Goal: Check status: Check status

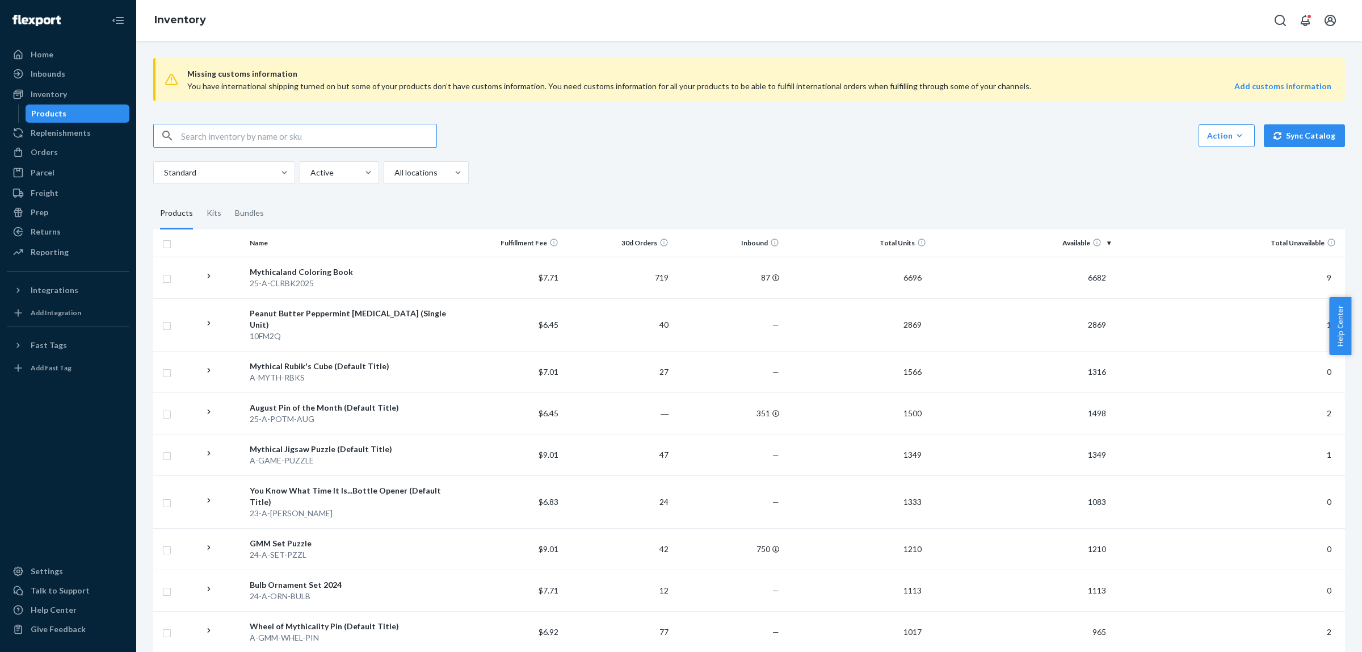
click at [279, 132] on input "text" at bounding box center [308, 135] width 255 height 23
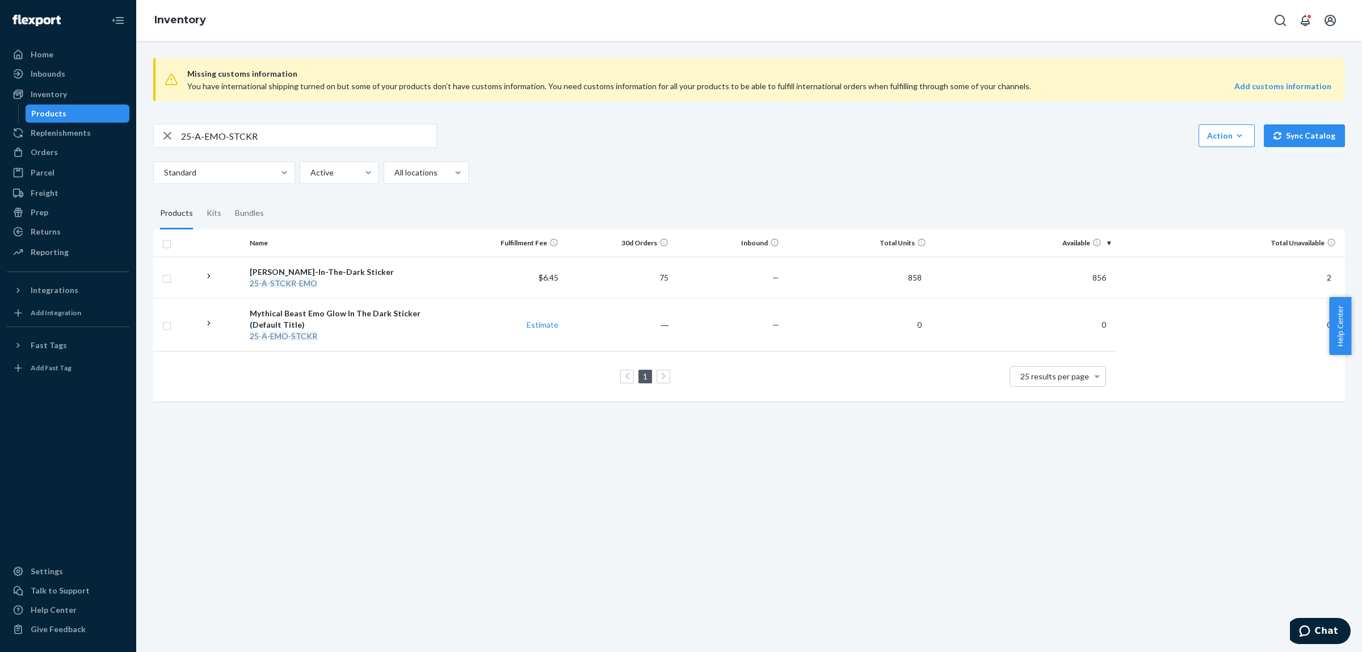
click at [321, 135] on input "25-A-EMO-STCKR" at bounding box center [308, 135] width 255 height 23
paste input "3-A-HAT-MVECLB"
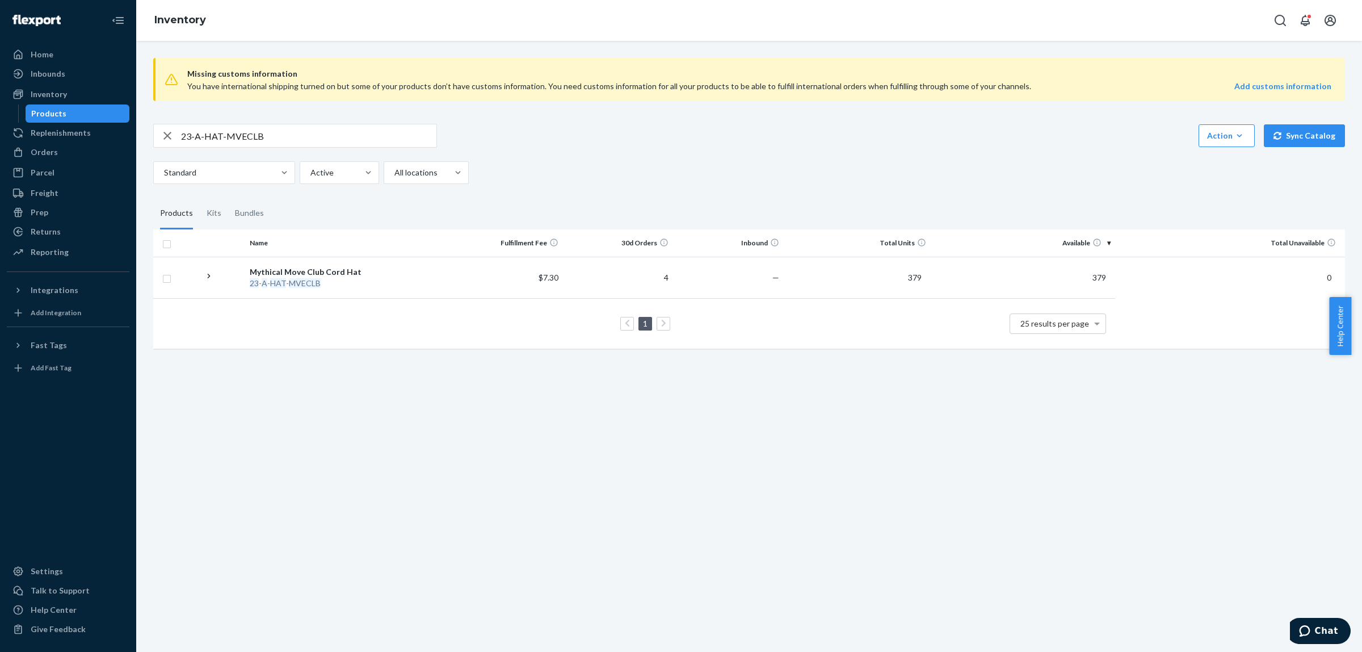
click at [378, 135] on input "23-A-HAT-MVECLB" at bounding box center [308, 135] width 255 height 23
paste input "5-A-STKR-CCRPEEKER"
click at [379, 124] on input "25-A-STKR-CCRPEEKER" at bounding box center [308, 135] width 255 height 23
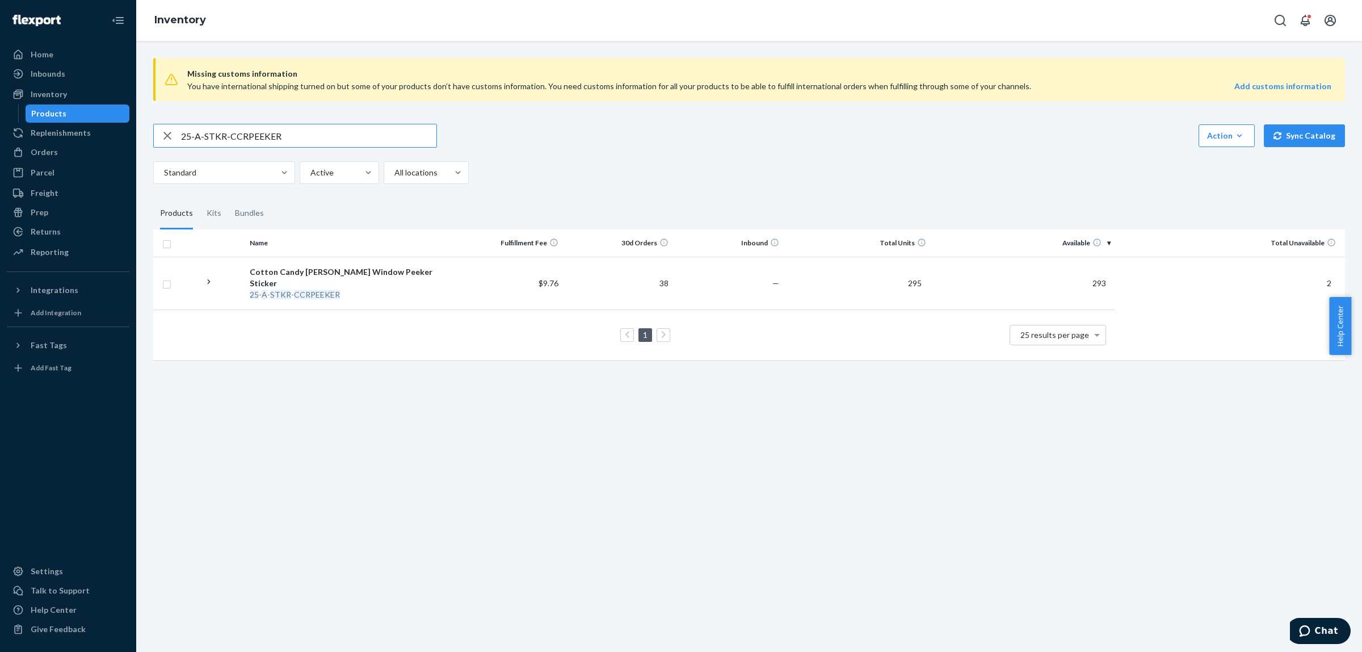
click at [379, 124] on input "25-A-STKR-CCRPEEKER" at bounding box center [308, 135] width 255 height 23
paste input "EED-PACK"
click at [349, 141] on input "25-A-SEED-PACK" at bounding box center [308, 135] width 255 height 23
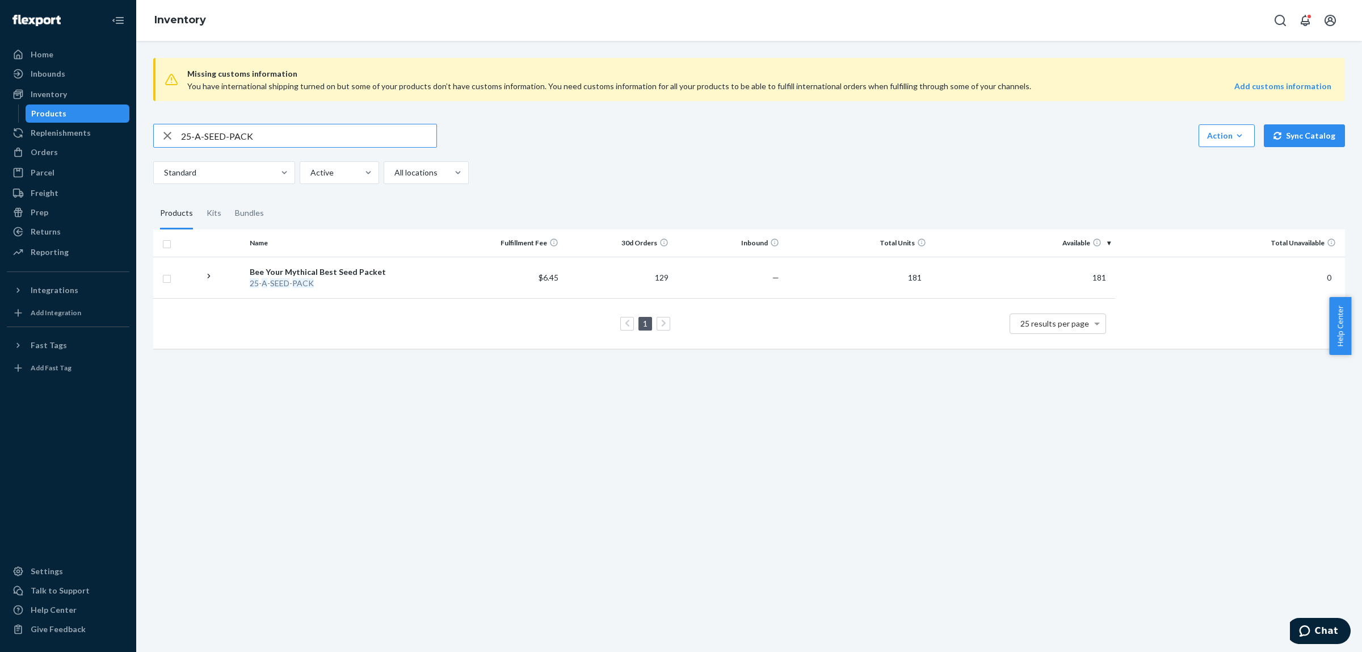
click at [349, 141] on input "25-A-SEED-PACK" at bounding box center [308, 135] width 255 height 23
paste input "3-T-GMMFLORAL-LG"
click at [327, 142] on input "23-T-GMMFLORAL-LG" at bounding box center [308, 135] width 255 height 23
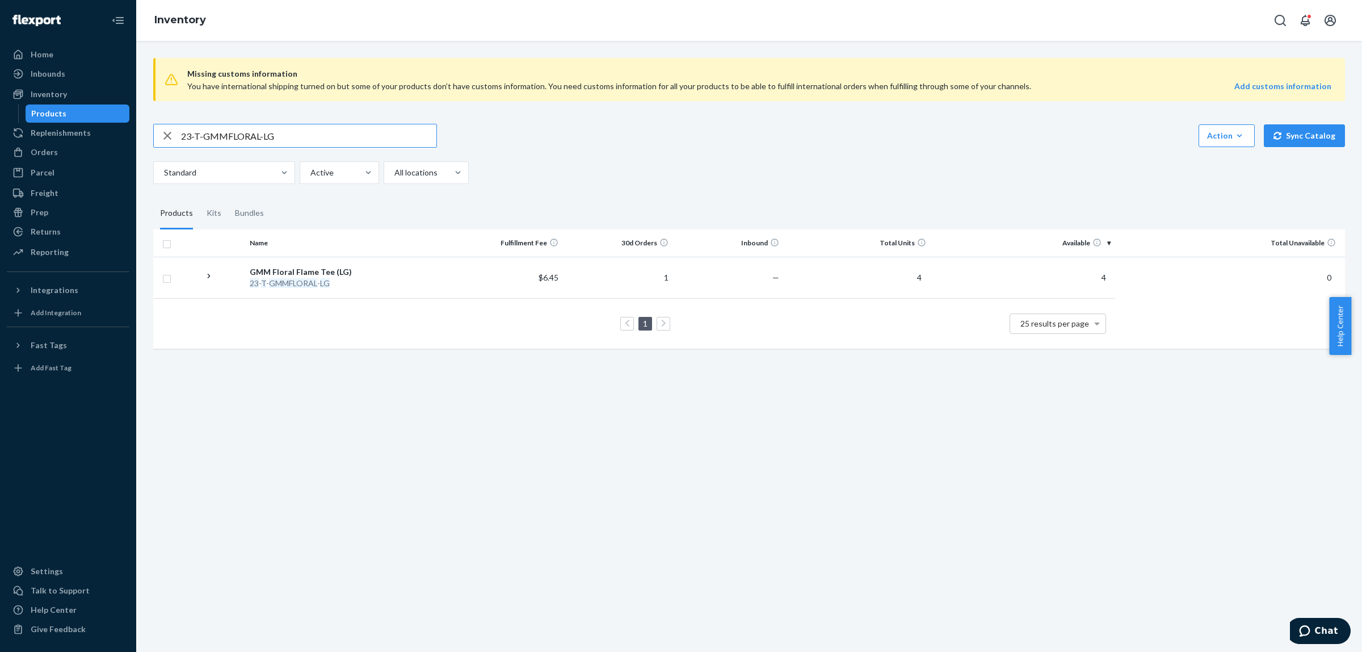
paste input "5-A-COVE-PATCH"
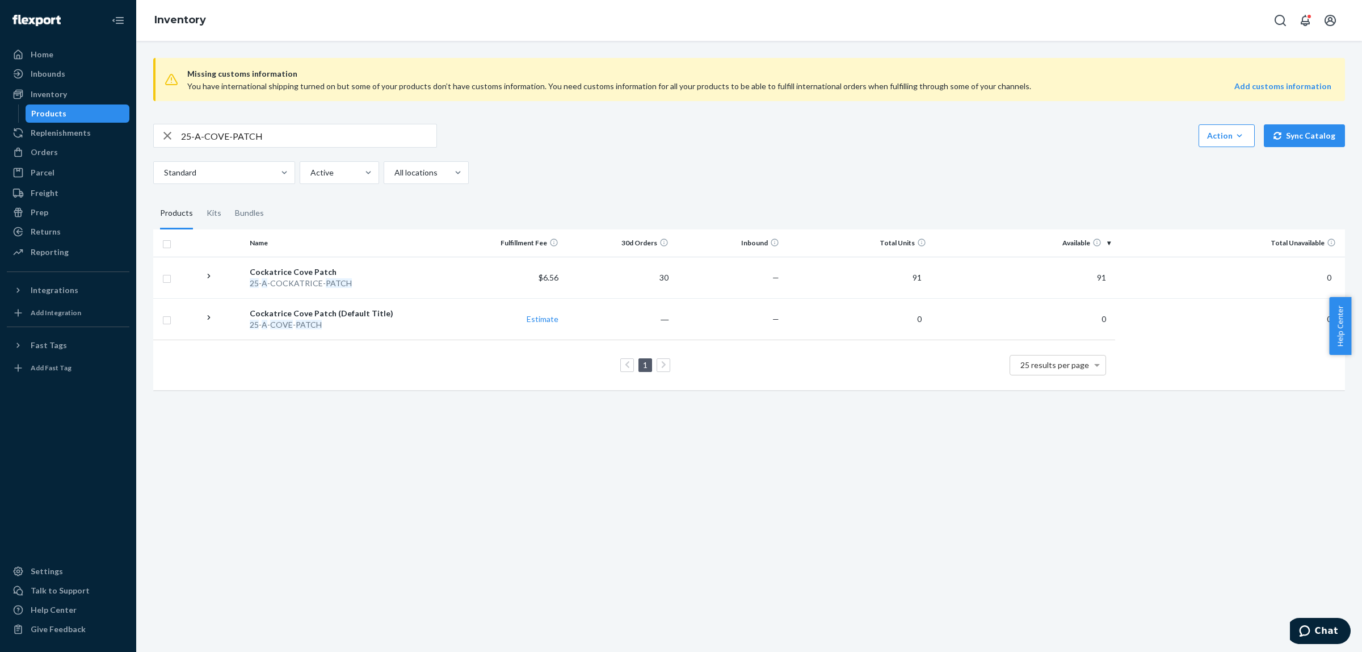
click at [296, 142] on input "25-A-COVE-PATCH" at bounding box center [308, 135] width 255 height 23
paste input "3-A-SUNCATCHER"
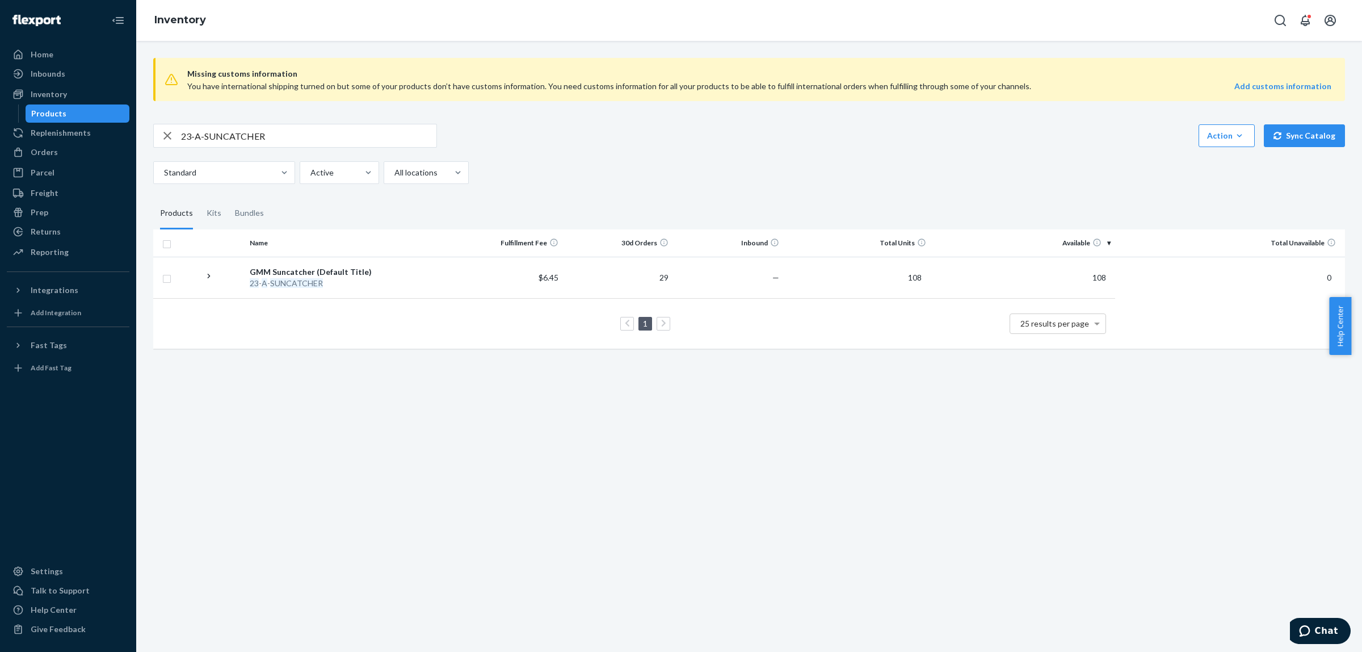
click at [311, 132] on input "23-A-SUNCATCHER" at bounding box center [308, 135] width 255 height 23
paste input "A-BOM-BOOK-HDCV"
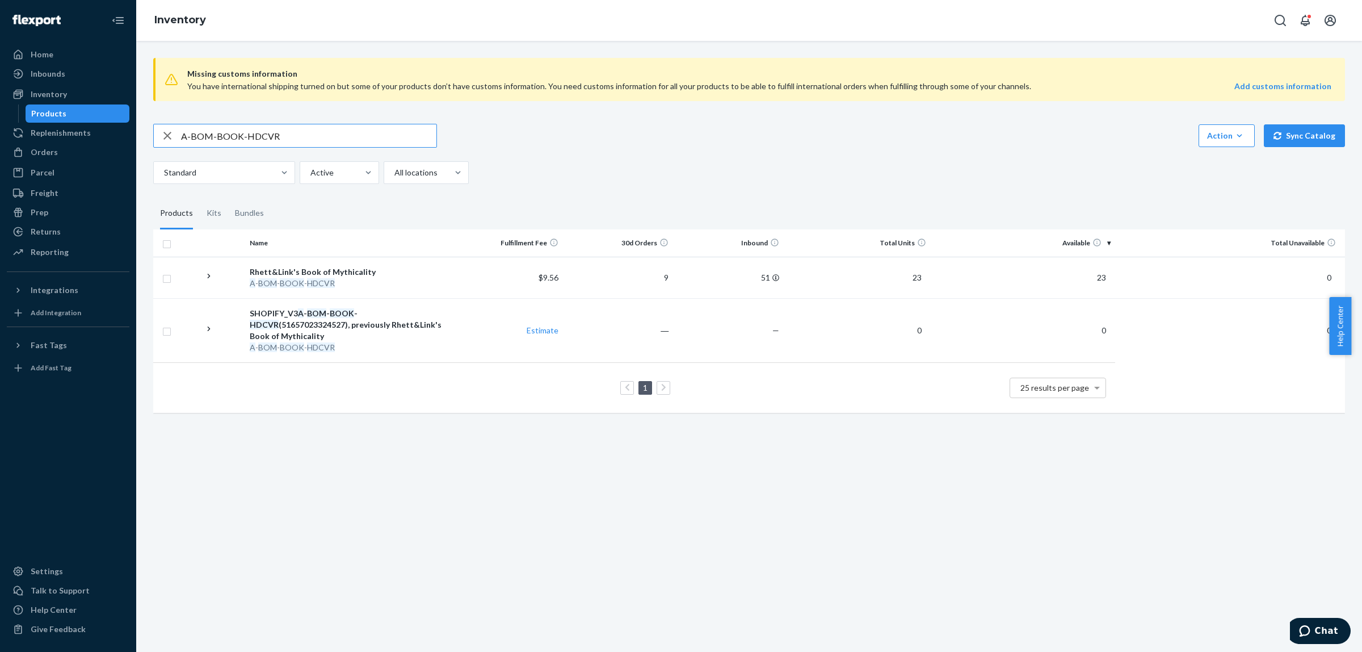
click at [300, 133] on input "A-BOM-BOOK-HDCVR" at bounding box center [308, 135] width 255 height 23
paste input "GAME-PUZZLE"
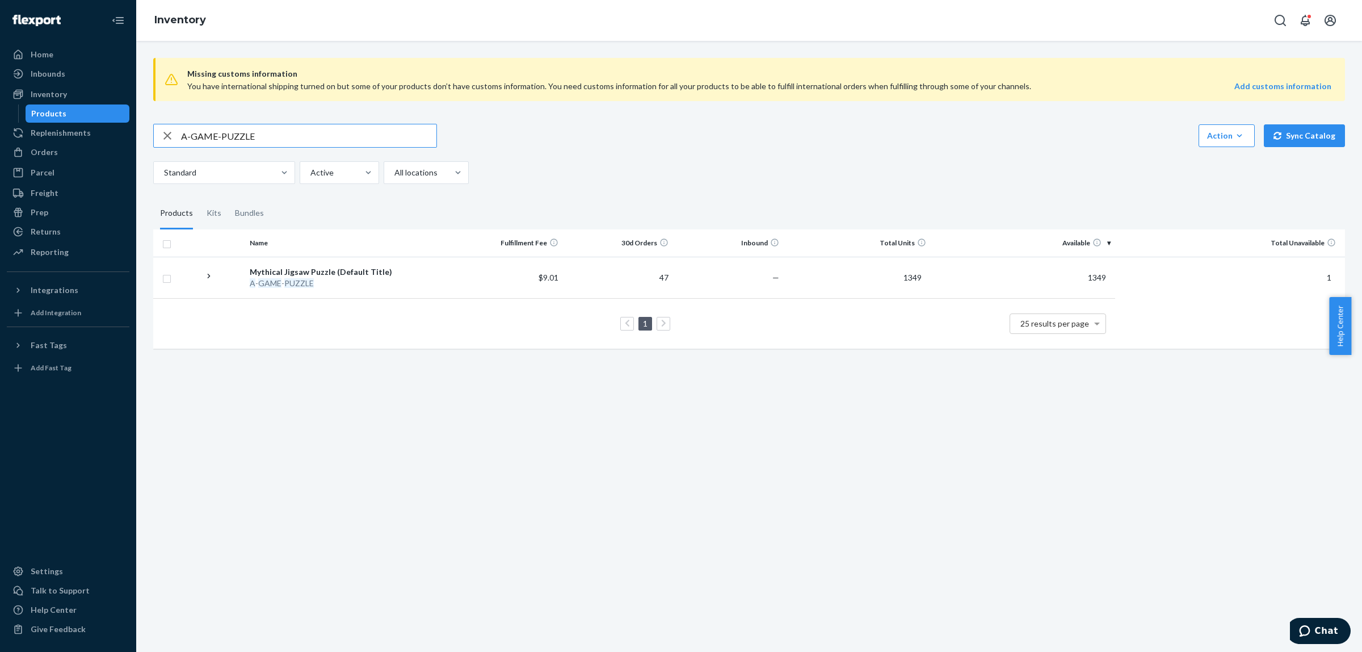
click at [275, 136] on input "A-GAME-PUZZLE" at bounding box center [308, 135] width 255 height 23
paste input "24-A-SET-PZZL"
click at [322, 135] on input "24-A-SET-PZZL" at bounding box center [308, 135] width 255 height 23
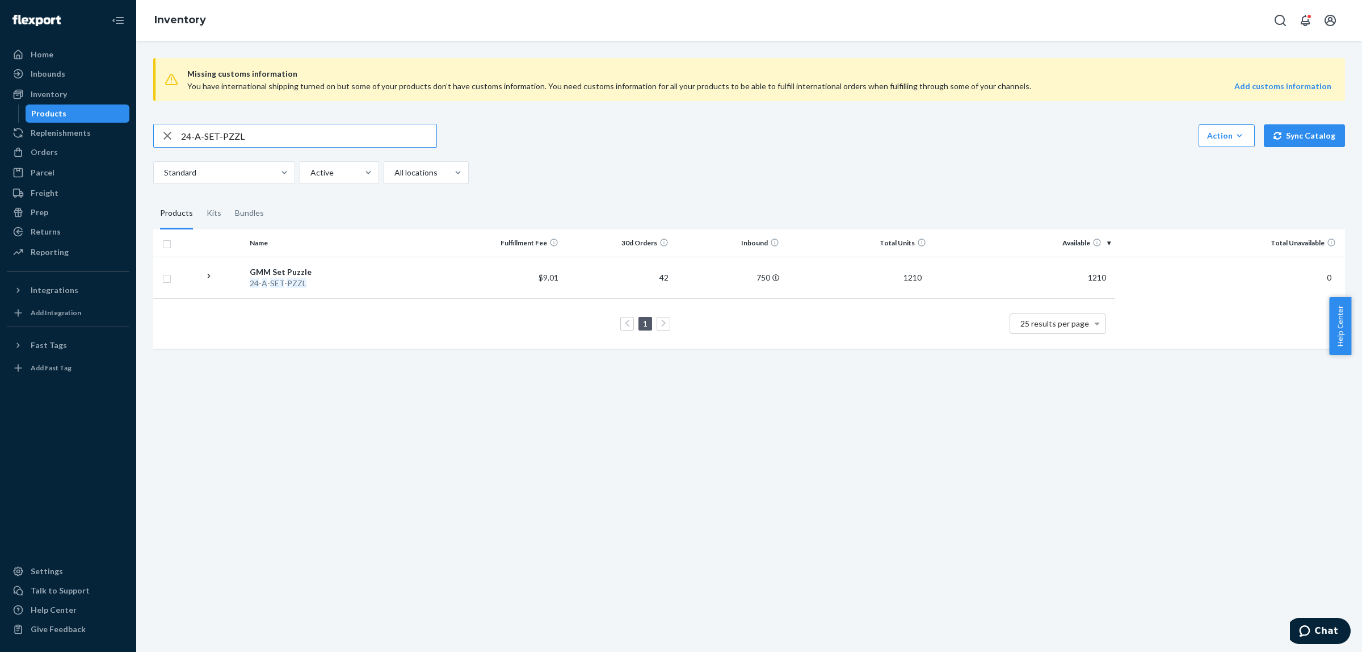
click at [322, 135] on input "24-A-SET-PZZL" at bounding box center [308, 135] width 255 height 23
paste input "T-MSOC-COMIC-POD-X"
type input "T-MSOC-COMIC-POD-XL"
click at [44, 146] on div "Orders" at bounding box center [44, 151] width 27 height 11
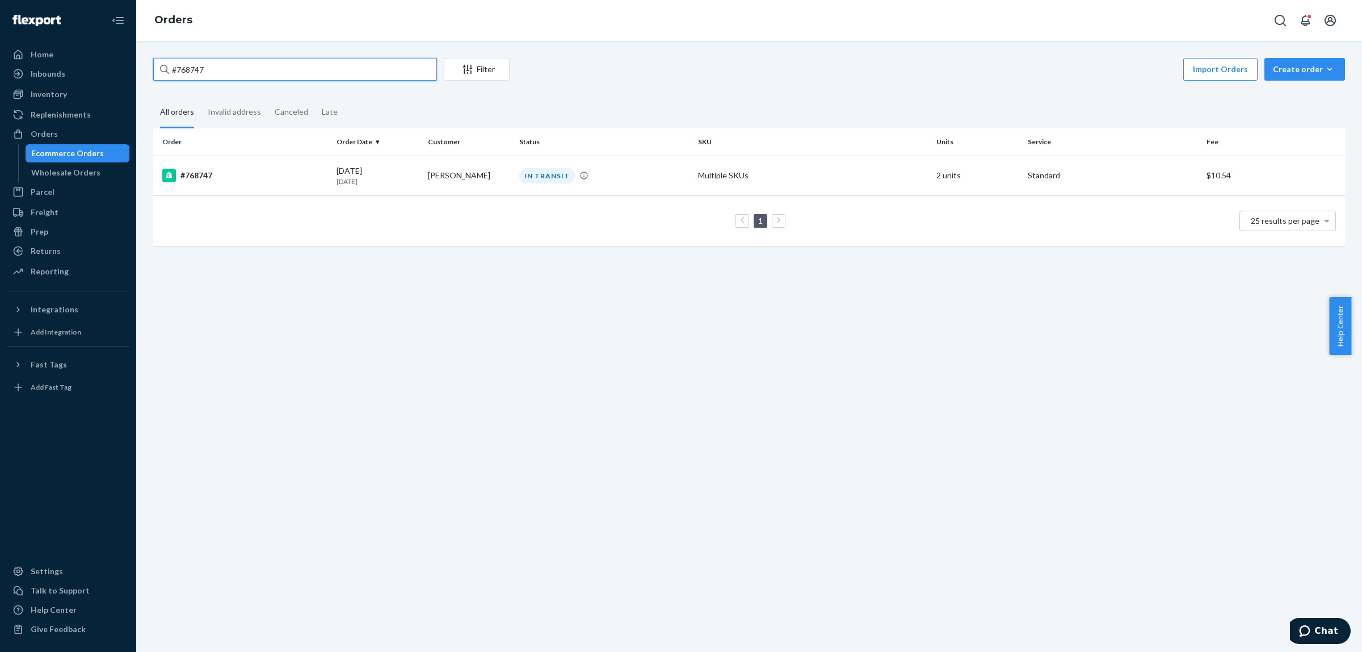
click at [283, 71] on input "#768747" at bounding box center [295, 69] width 284 height 23
